Goal: Information Seeking & Learning: Learn about a topic

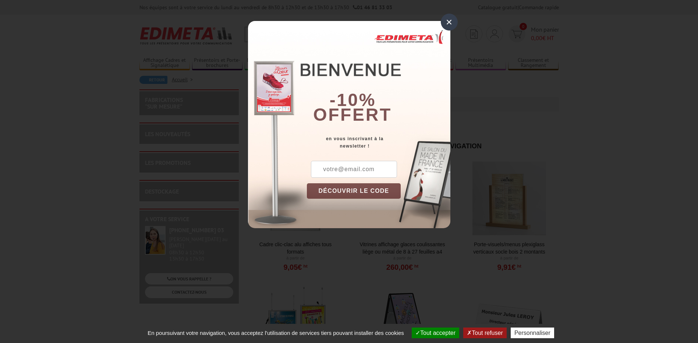
drag, startPoint x: 448, startPoint y: 23, endPoint x: 443, endPoint y: 28, distance: 7.5
click at [448, 23] on div "×" at bounding box center [449, 22] width 17 height 17
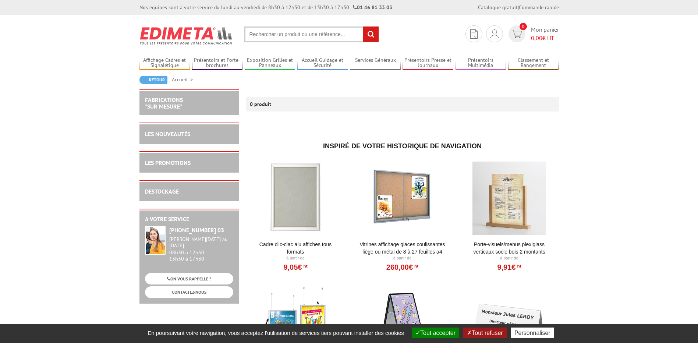
click at [298, 28] on input "text" at bounding box center [311, 34] width 135 height 16
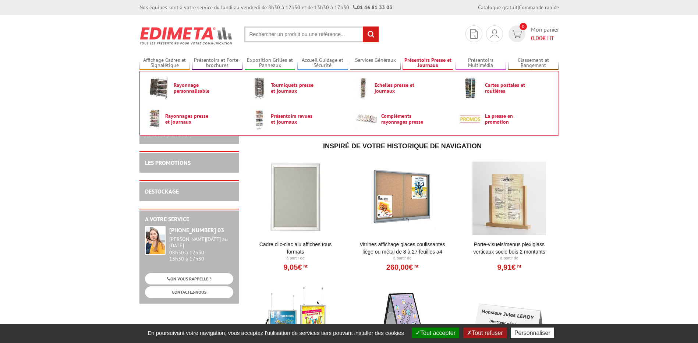
click at [426, 63] on link "Présentoirs Presse et Journaux" at bounding box center [427, 63] width 51 height 12
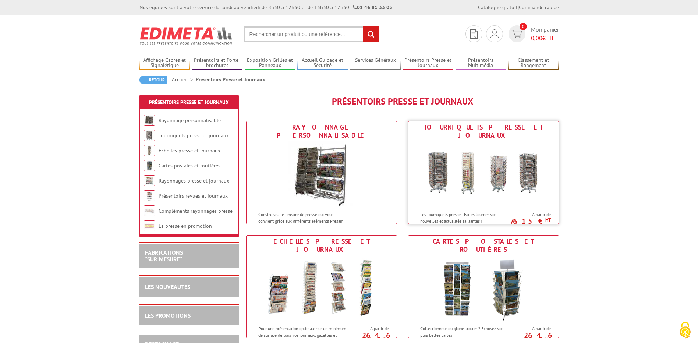
click at [447, 145] on img at bounding box center [483, 174] width 136 height 66
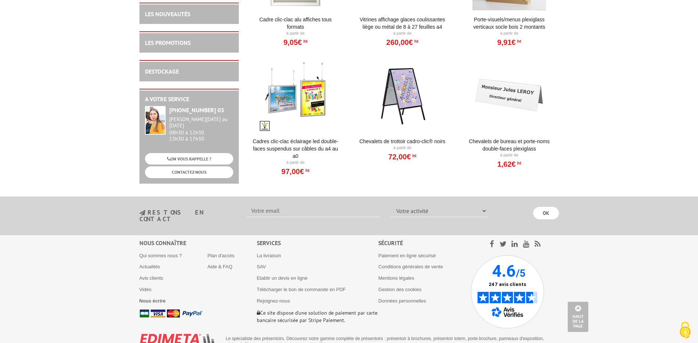
scroll to position [625, 0]
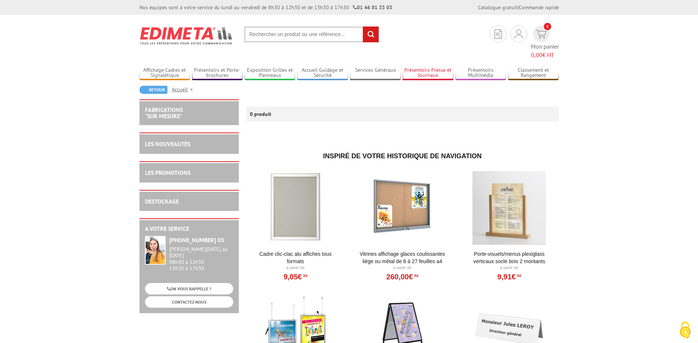
click at [422, 67] on link "Présentoirs Presse et Journaux" at bounding box center [427, 73] width 51 height 12
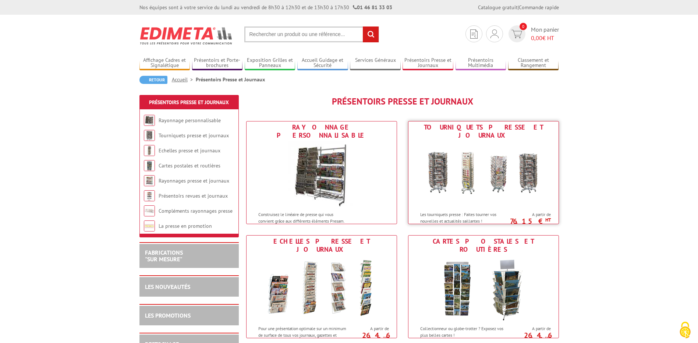
click at [439, 147] on img at bounding box center [483, 174] width 136 height 66
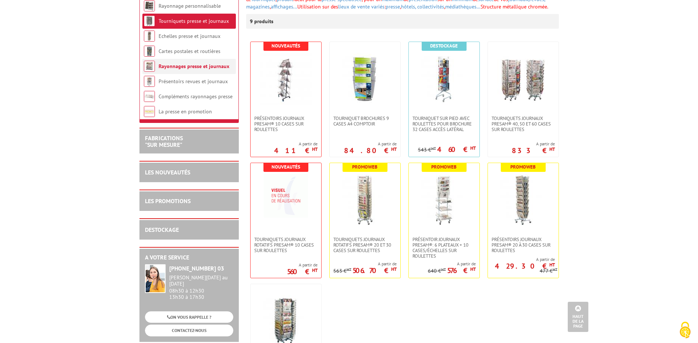
scroll to position [49, 0]
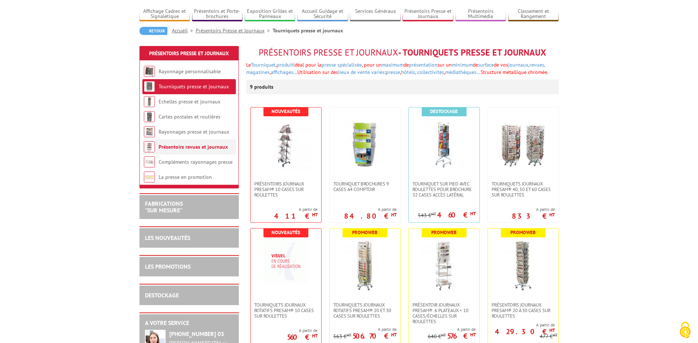
click at [184, 145] on link "Présentoirs revues et journaux" at bounding box center [193, 146] width 69 height 7
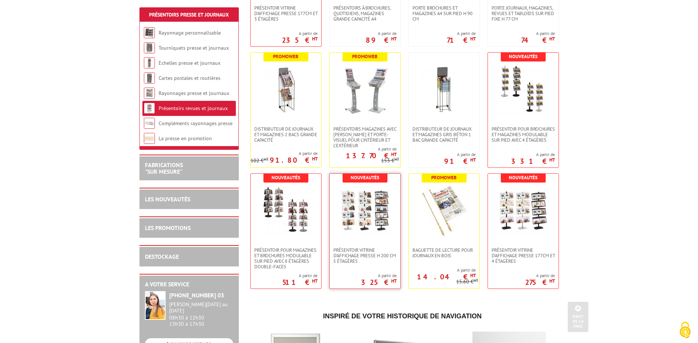
scroll to position [258, 0]
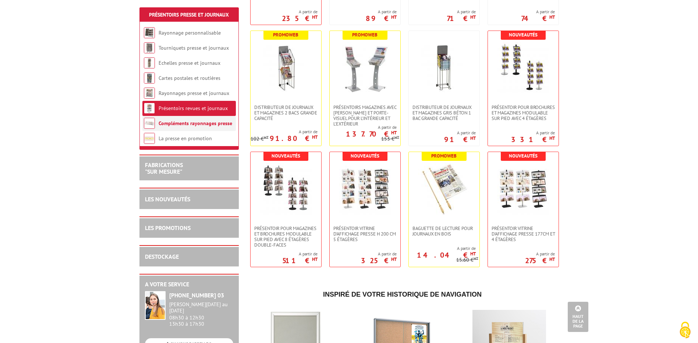
click at [180, 121] on link "Compléments rayonnages presse" at bounding box center [196, 123] width 74 height 7
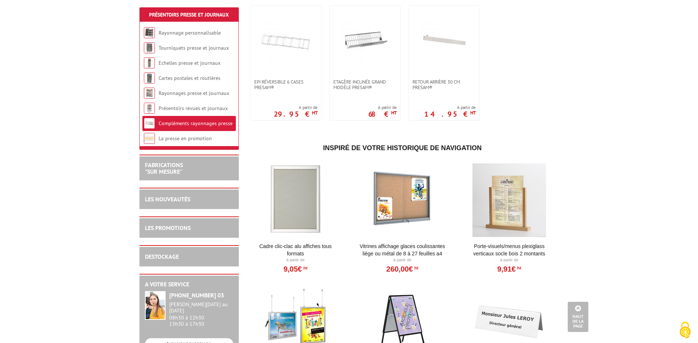
scroll to position [625, 0]
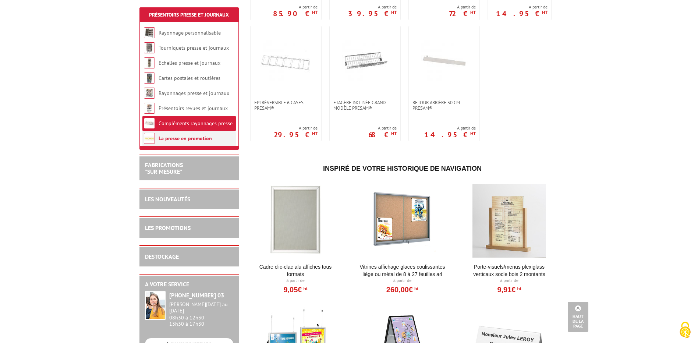
click at [199, 141] on link "La presse en promotion" at bounding box center [185, 138] width 53 height 7
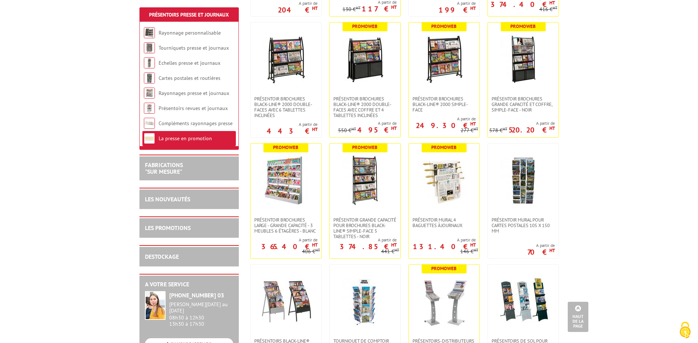
scroll to position [383, 0]
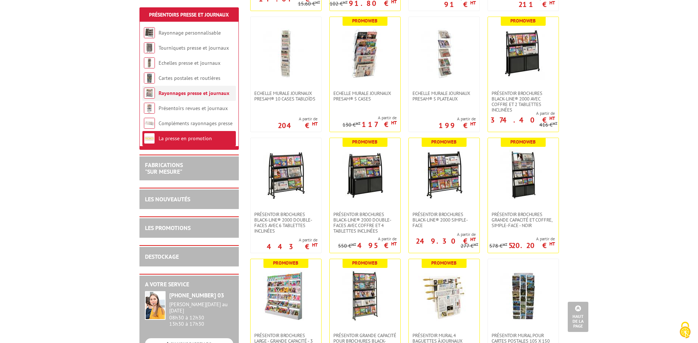
click at [159, 94] on link "Rayonnages presse et journaux" at bounding box center [194, 93] width 71 height 7
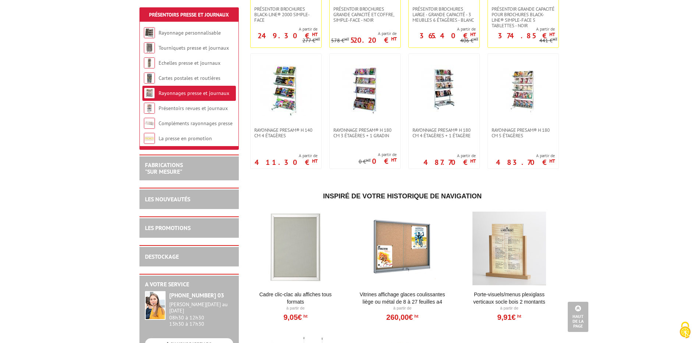
scroll to position [441, 0]
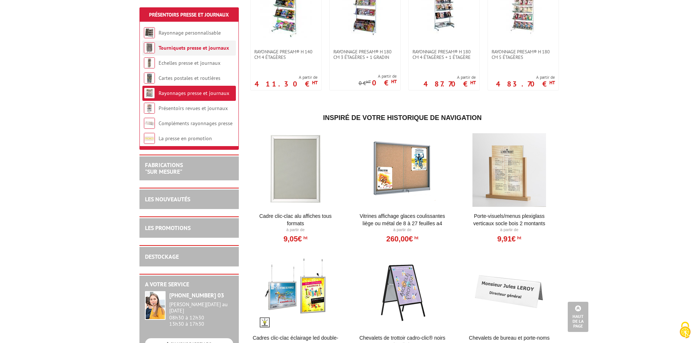
click at [173, 54] on li "Tourniquets presse et journaux" at bounding box center [188, 47] width 93 height 15
click at [173, 48] on link "Tourniquets presse et journaux" at bounding box center [194, 48] width 70 height 7
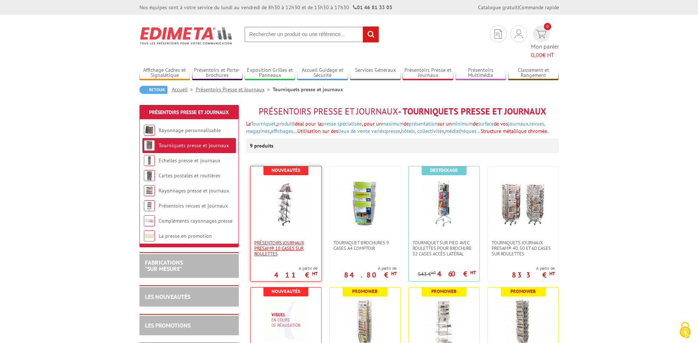
click at [290, 240] on span "Présentoirs journaux Presam® 10 cases sur roulettes" at bounding box center [285, 248] width 63 height 17
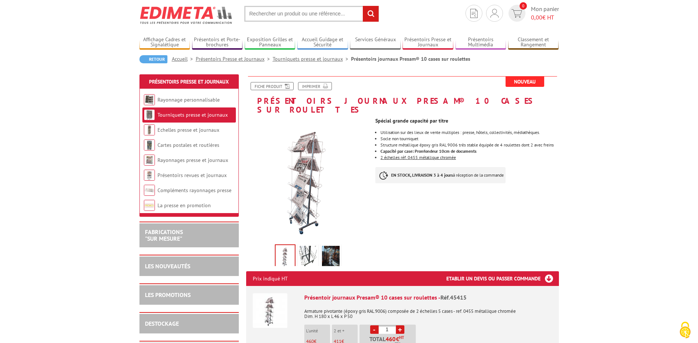
scroll to position [37, 0]
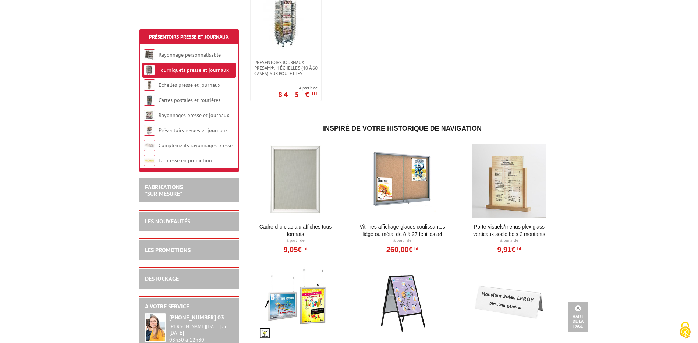
scroll to position [441, 0]
